Goal: Transaction & Acquisition: Book appointment/travel/reservation

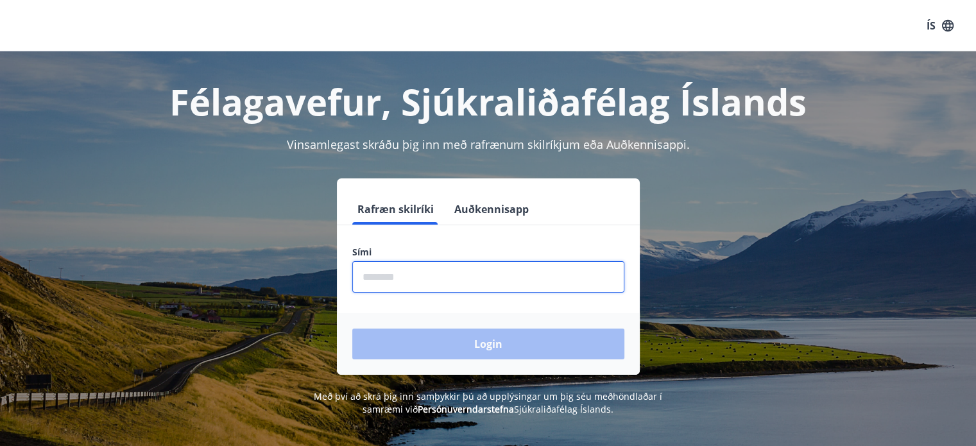
click at [412, 274] on input "phone" at bounding box center [488, 276] width 272 height 31
type input "********"
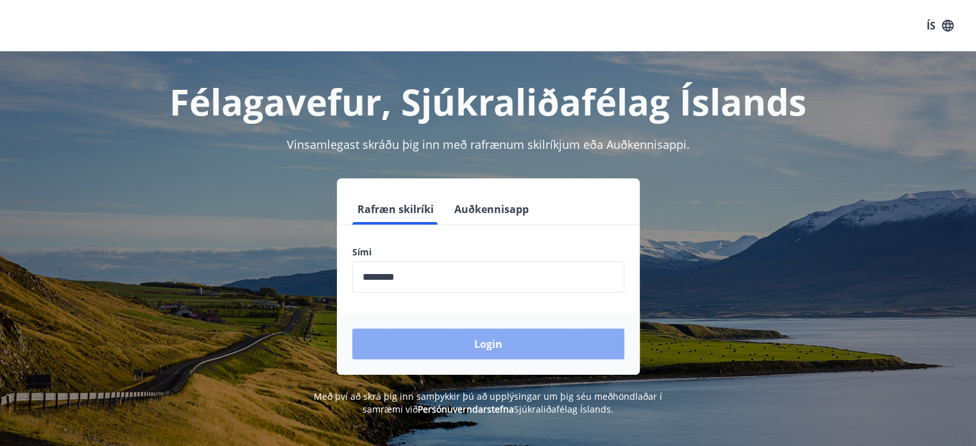
click at [430, 338] on button "Login" at bounding box center [488, 343] width 272 height 31
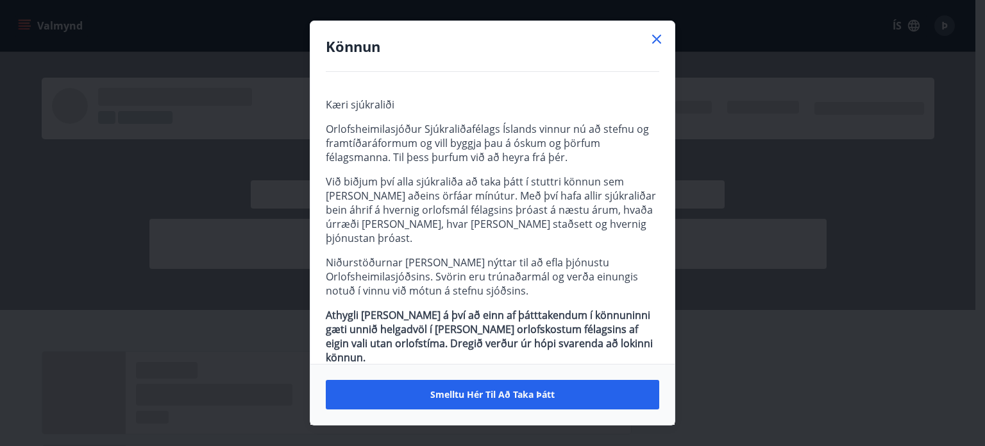
click at [659, 44] on icon at bounding box center [656, 38] width 15 height 15
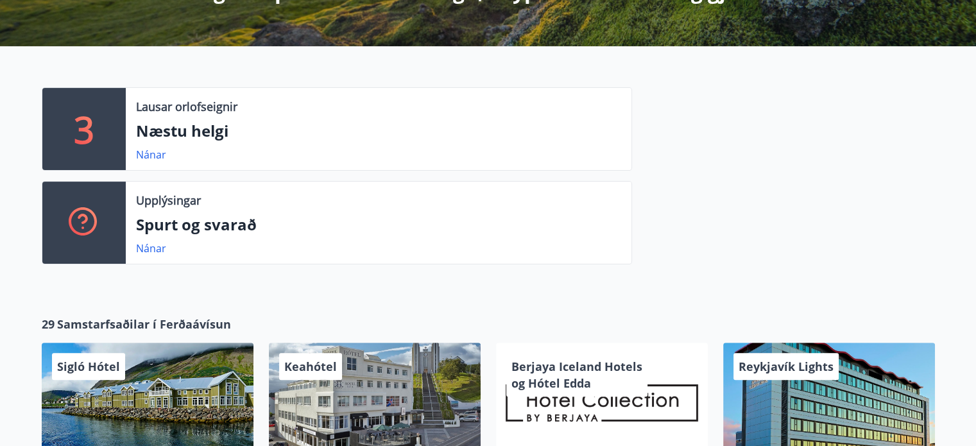
scroll to position [321, 0]
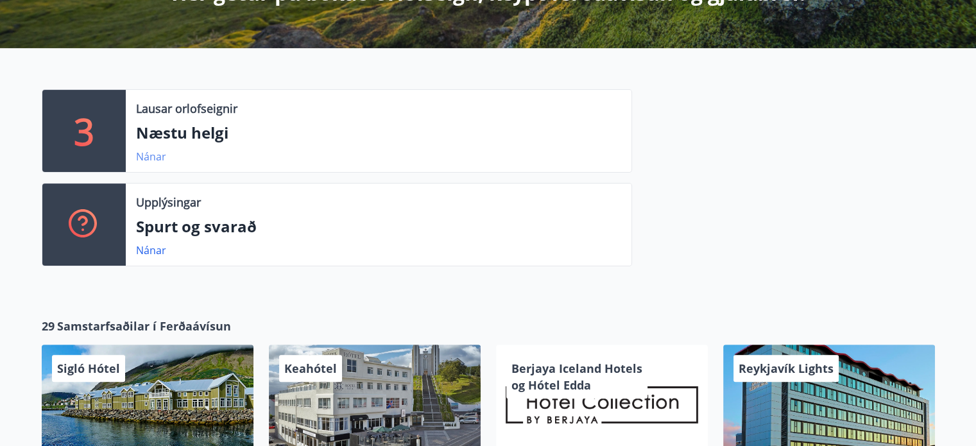
click at [148, 158] on link "Nánar" at bounding box center [151, 156] width 30 height 14
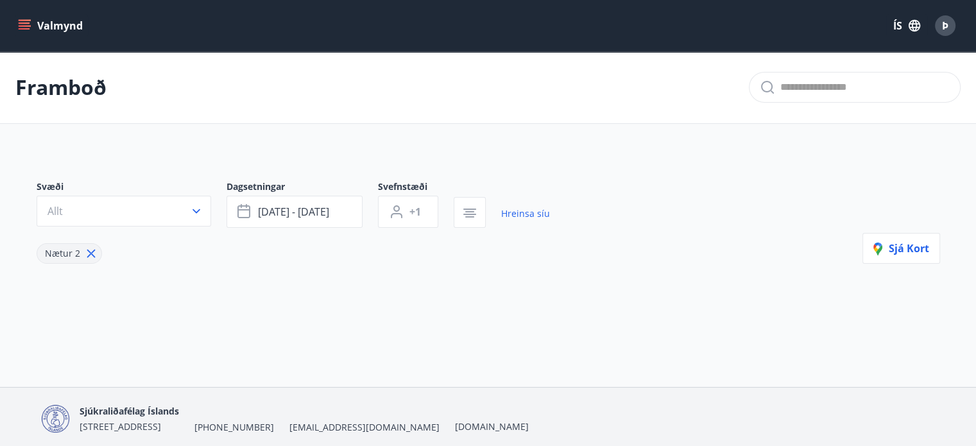
type input "*"
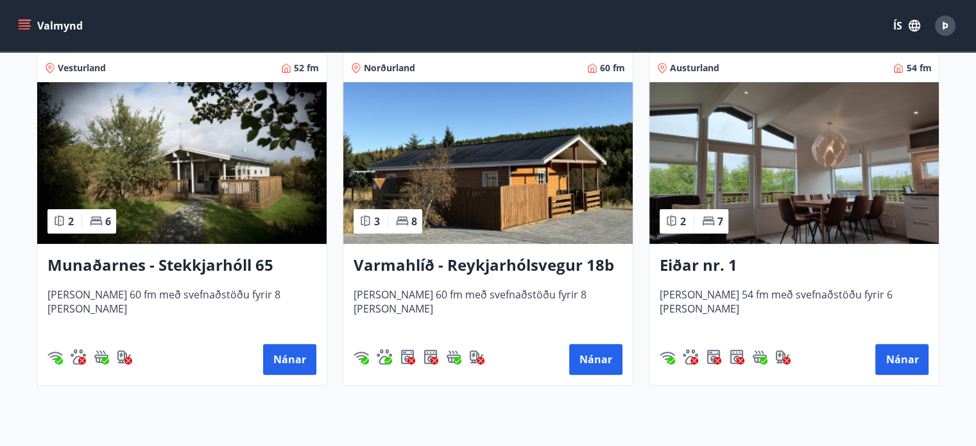
scroll to position [270, 0]
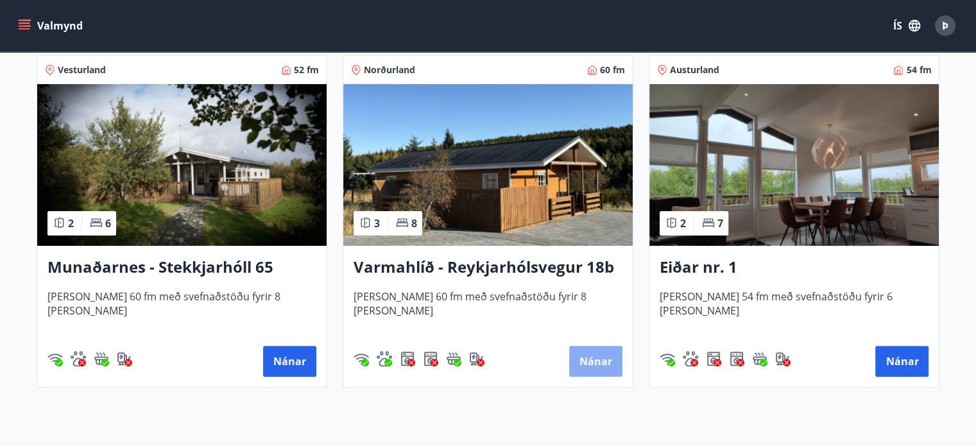
click at [599, 357] on button "Nánar" at bounding box center [595, 361] width 53 height 31
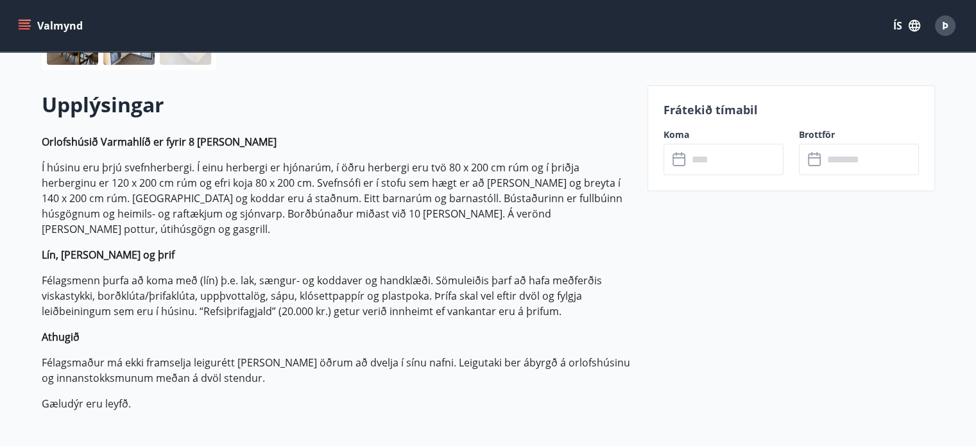
scroll to position [343, 0]
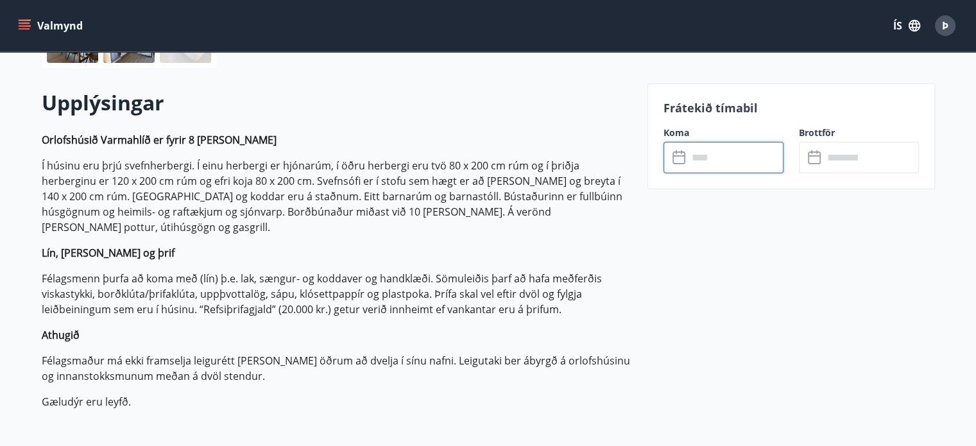
click at [701, 162] on input "text" at bounding box center [736, 157] width 96 height 31
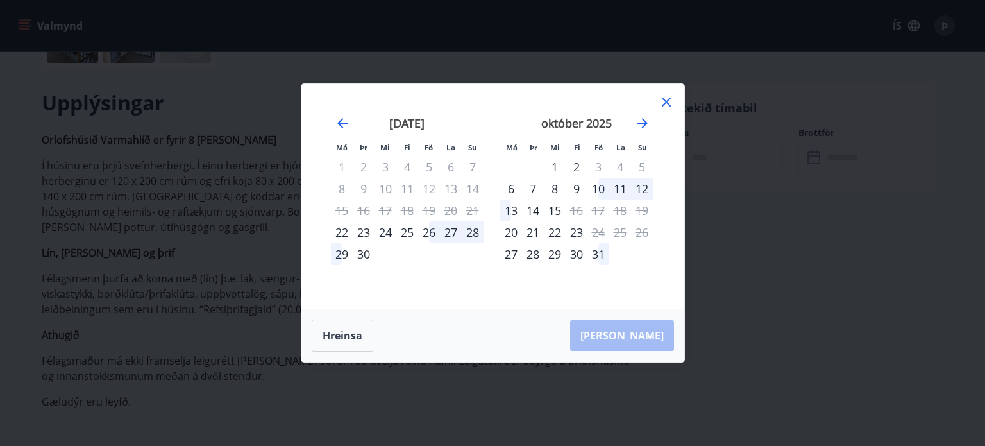
click at [409, 230] on div "25" at bounding box center [407, 232] width 22 height 22
click at [362, 254] on div "30" at bounding box center [364, 254] width 22 height 22
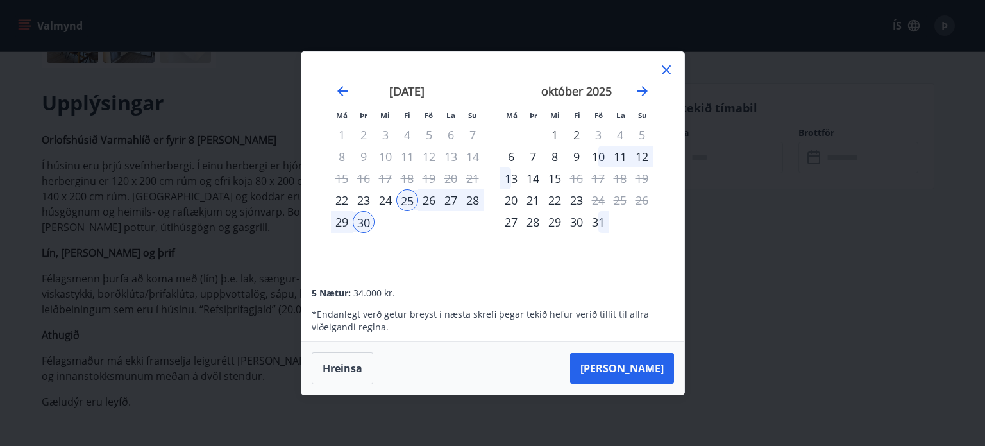
click at [557, 133] on div "1" at bounding box center [555, 135] width 22 height 22
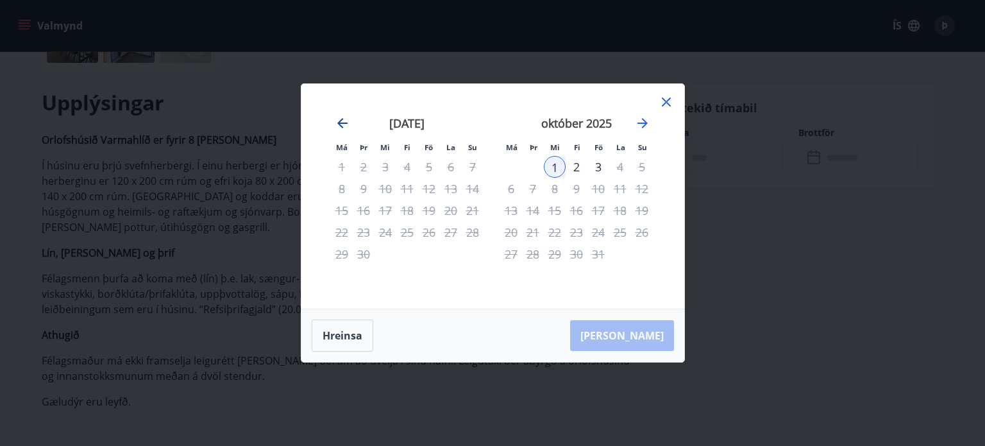
click at [339, 124] on icon "Move backward to switch to the previous month." at bounding box center [342, 123] width 10 height 10
click at [665, 102] on icon at bounding box center [666, 102] width 9 height 9
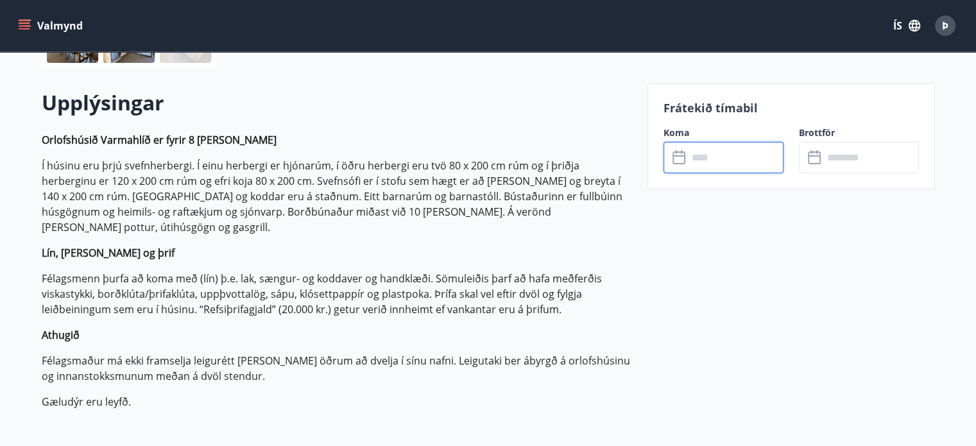
click at [693, 160] on input "text" at bounding box center [736, 157] width 96 height 31
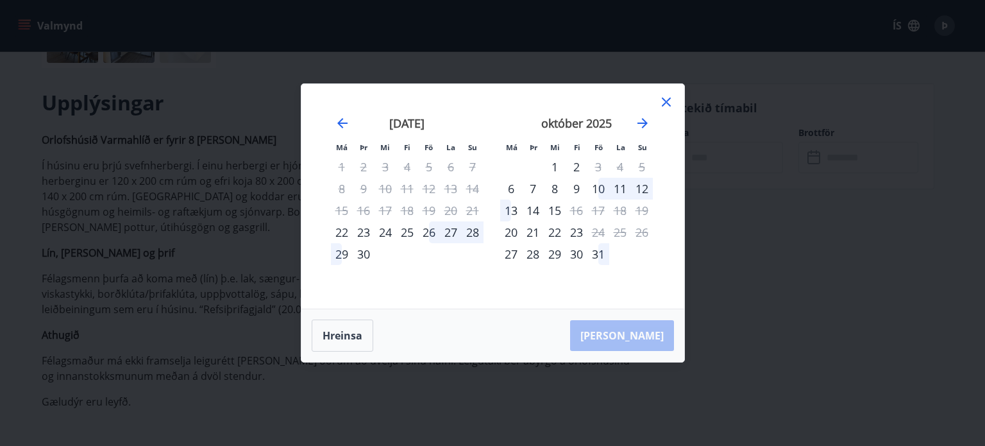
click at [408, 232] on div "25" at bounding box center [407, 232] width 22 height 22
click at [554, 164] on div "1" at bounding box center [555, 167] width 22 height 22
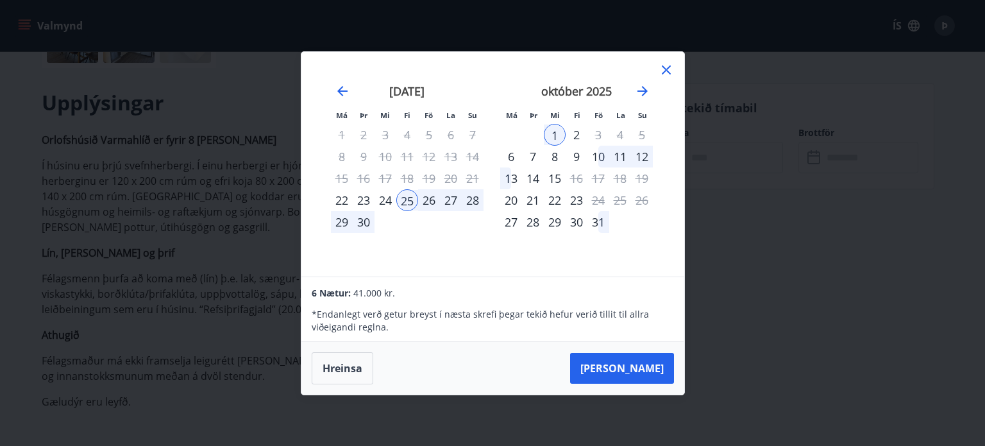
click at [411, 203] on div "25" at bounding box center [407, 200] width 22 height 22
click at [360, 219] on div "30" at bounding box center [364, 222] width 22 height 22
click at [639, 366] on button "[PERSON_NAME]" at bounding box center [622, 368] width 104 height 31
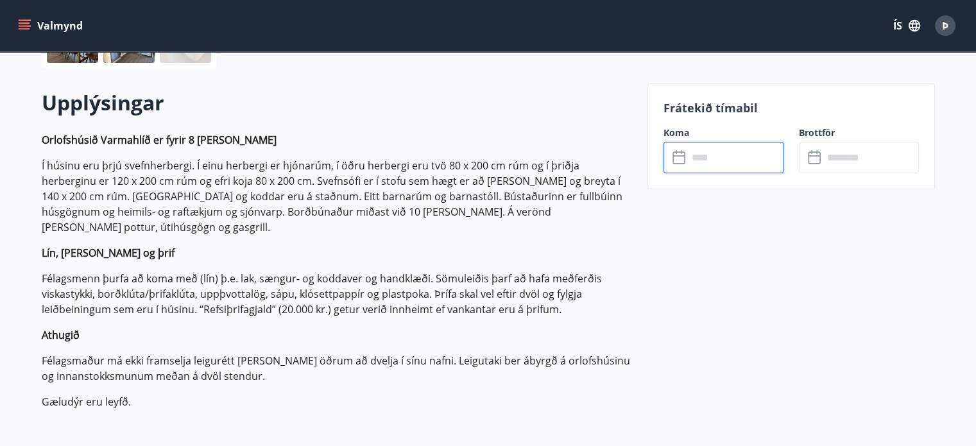
type input "******"
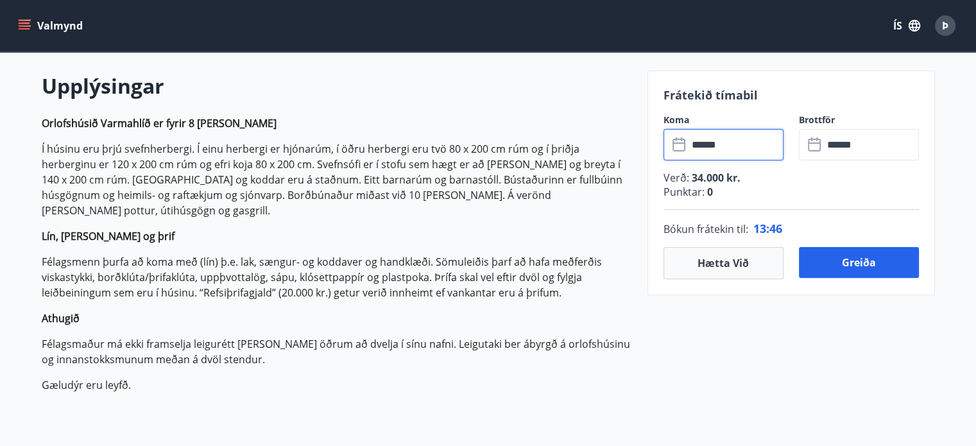
scroll to position [359, 0]
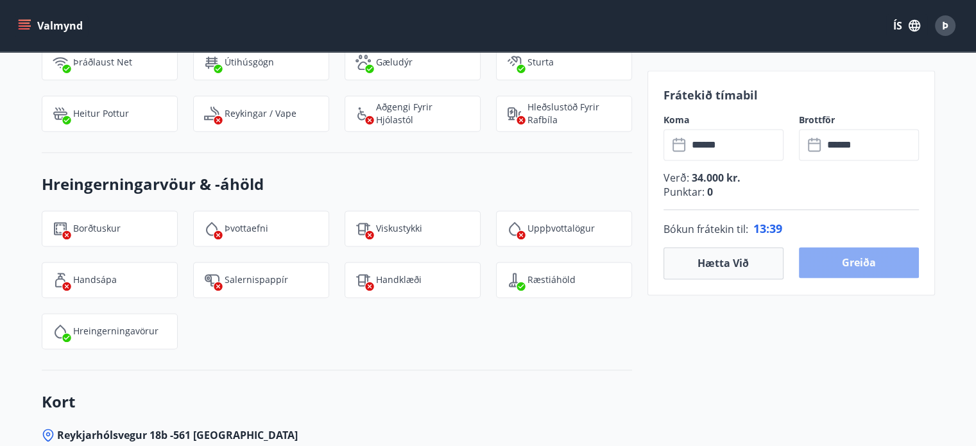
click at [865, 262] on button "Greiða" at bounding box center [859, 262] width 120 height 31
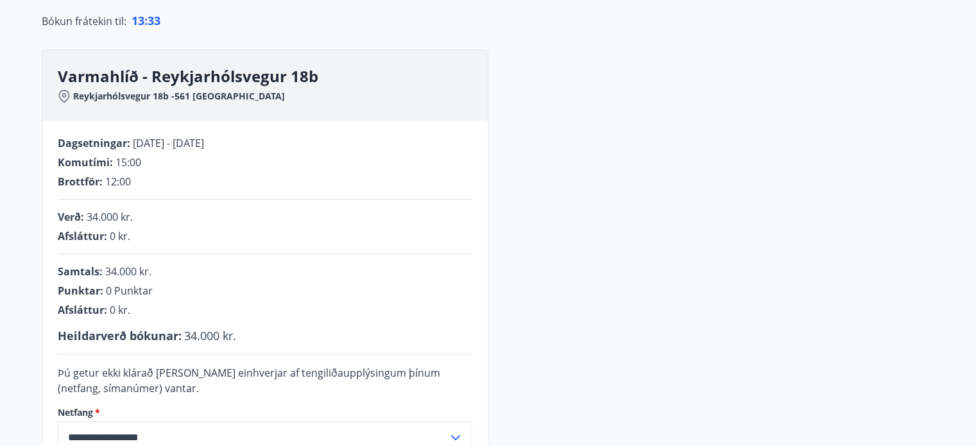
scroll to position [421, 0]
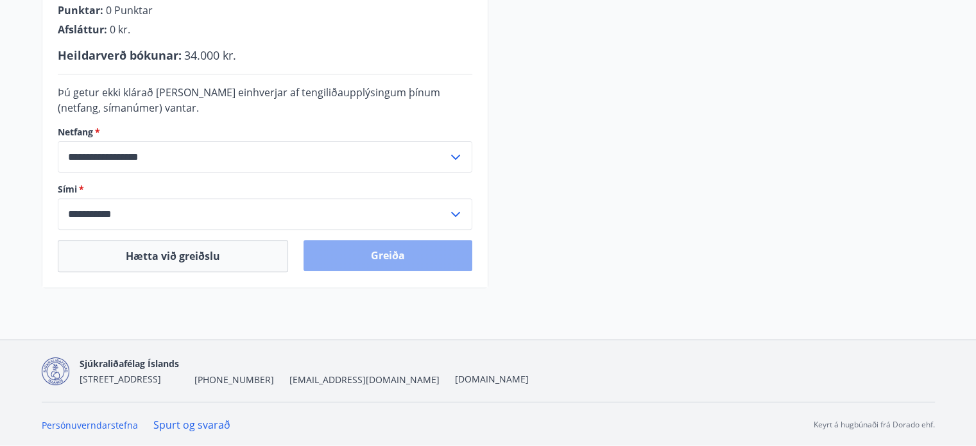
click at [330, 246] on button "Greiða" at bounding box center [387, 255] width 169 height 31
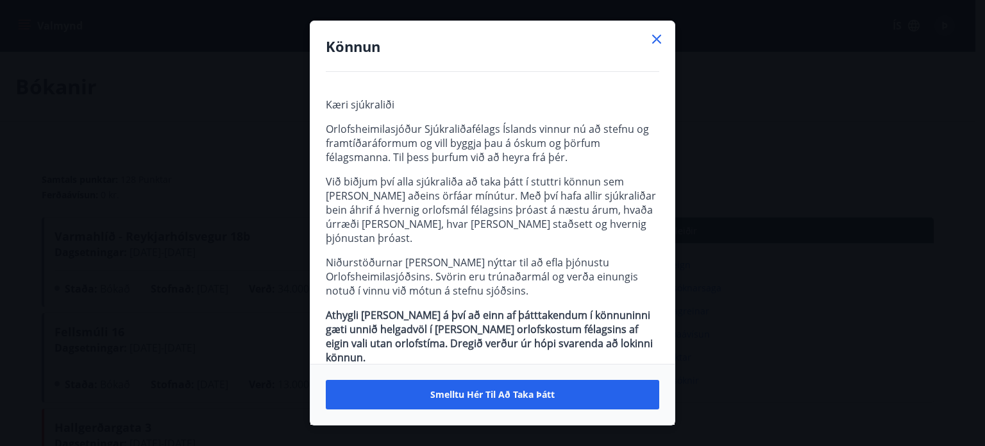
click at [659, 38] on icon at bounding box center [656, 39] width 9 height 9
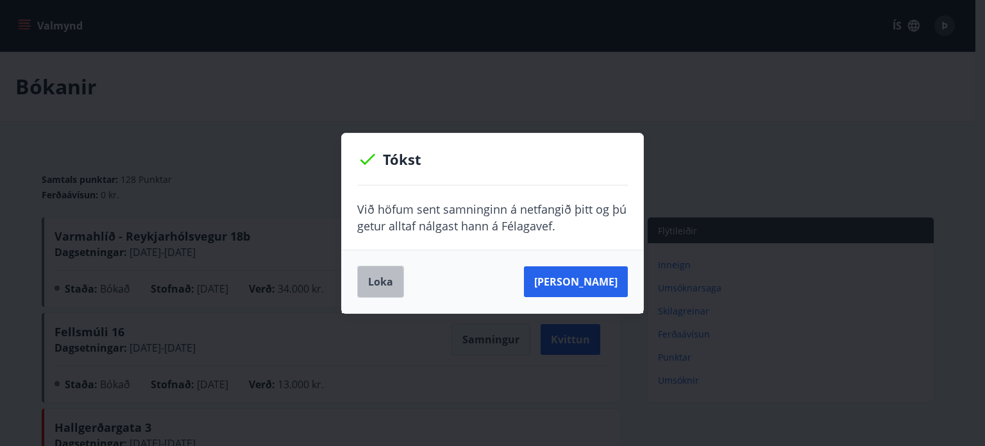
click at [377, 274] on button "Loka" at bounding box center [380, 282] width 47 height 32
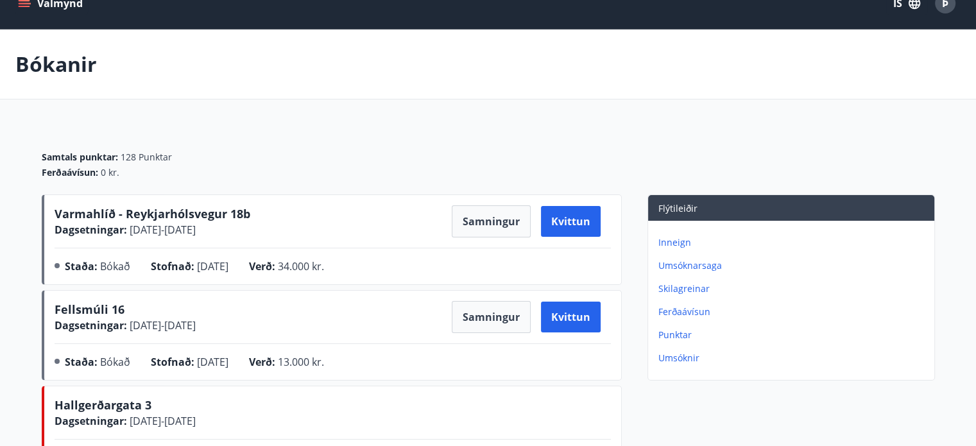
scroll to position [23, 0]
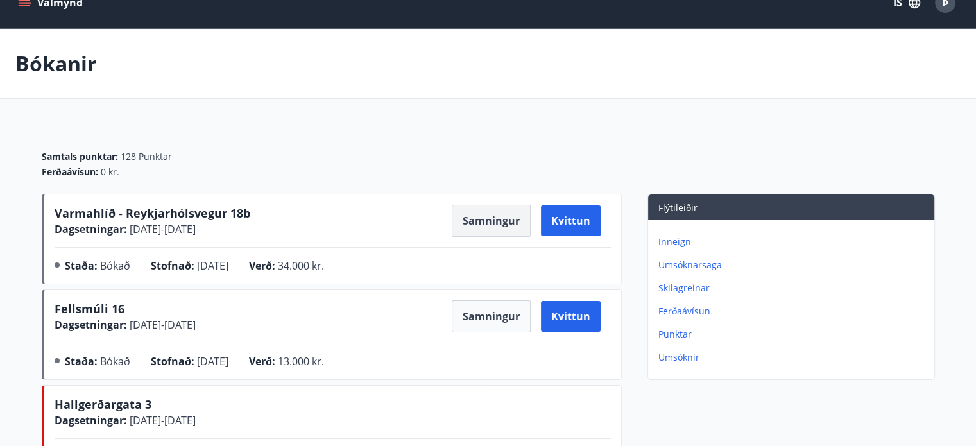
click at [488, 223] on button "Samningur" at bounding box center [491, 221] width 79 height 32
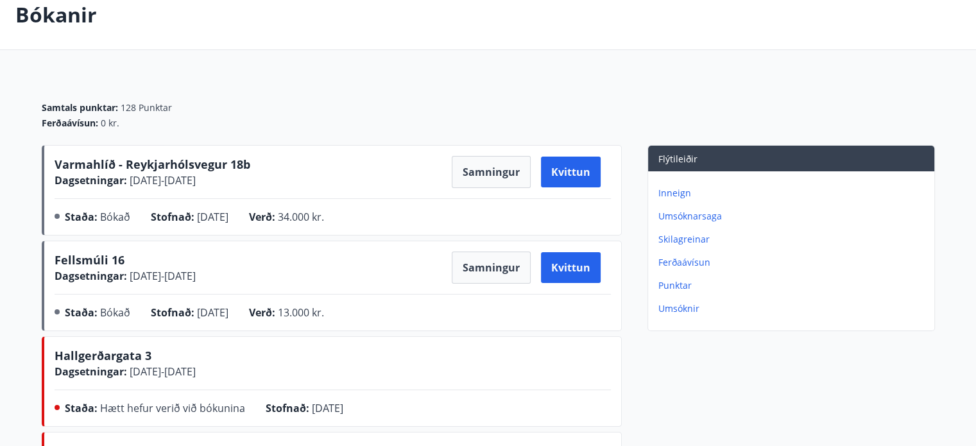
scroll to position [0, 0]
